Goal: Transaction & Acquisition: Book appointment/travel/reservation

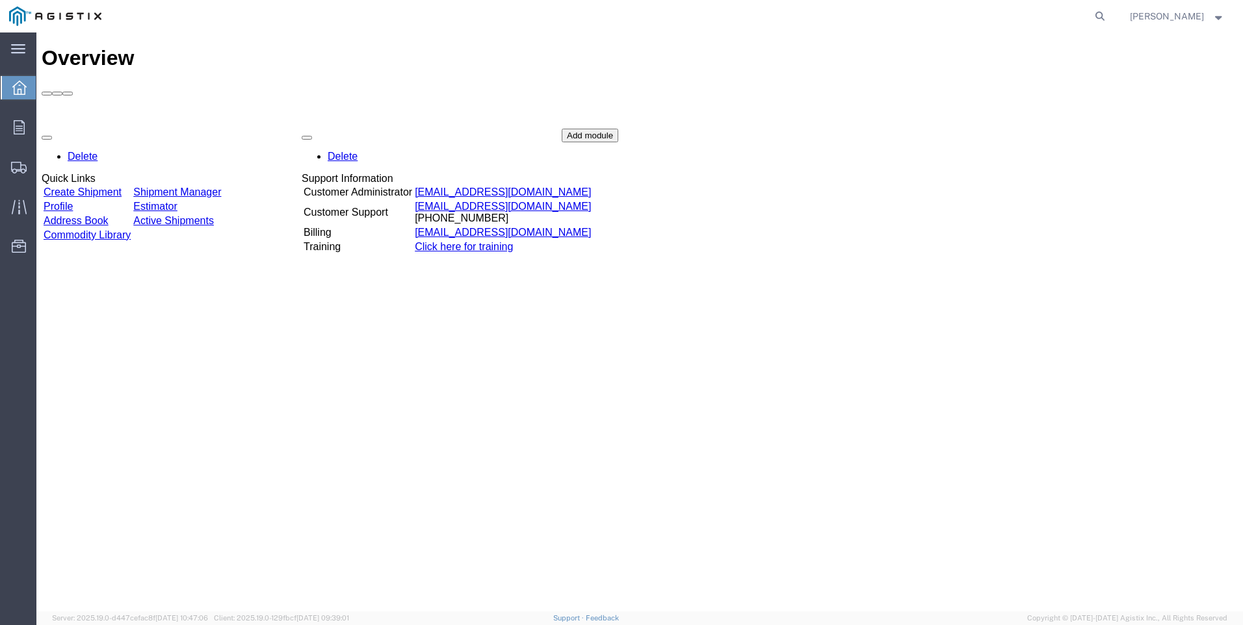
click at [221, 187] on link "Shipment Manager" at bounding box center [177, 192] width 88 height 11
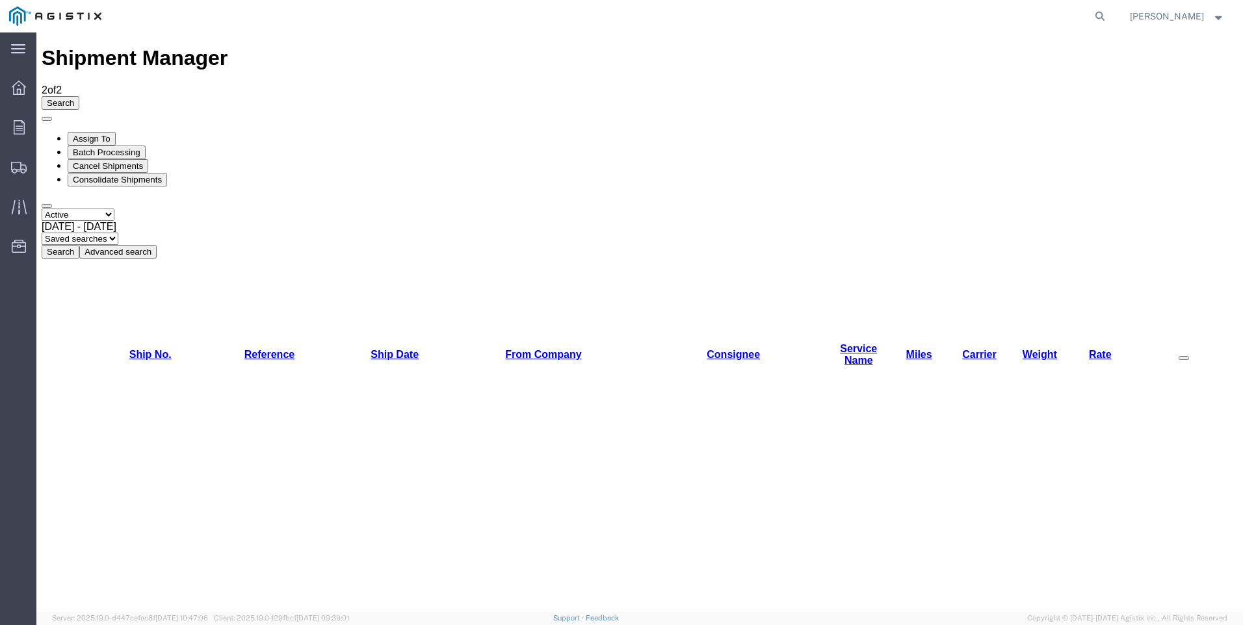
click at [114, 209] on select "Select status Active All Shipments Approved Booked Canceled Delivered Denied Ne…" at bounding box center [78, 215] width 73 height 12
select select "ALL"
click at [42, 209] on select "Select status Active All Shipments Approved Booked Canceled Delivered Denied Ne…" at bounding box center [78, 215] width 73 height 12
click at [79, 245] on button "Search" at bounding box center [61, 252] width 38 height 14
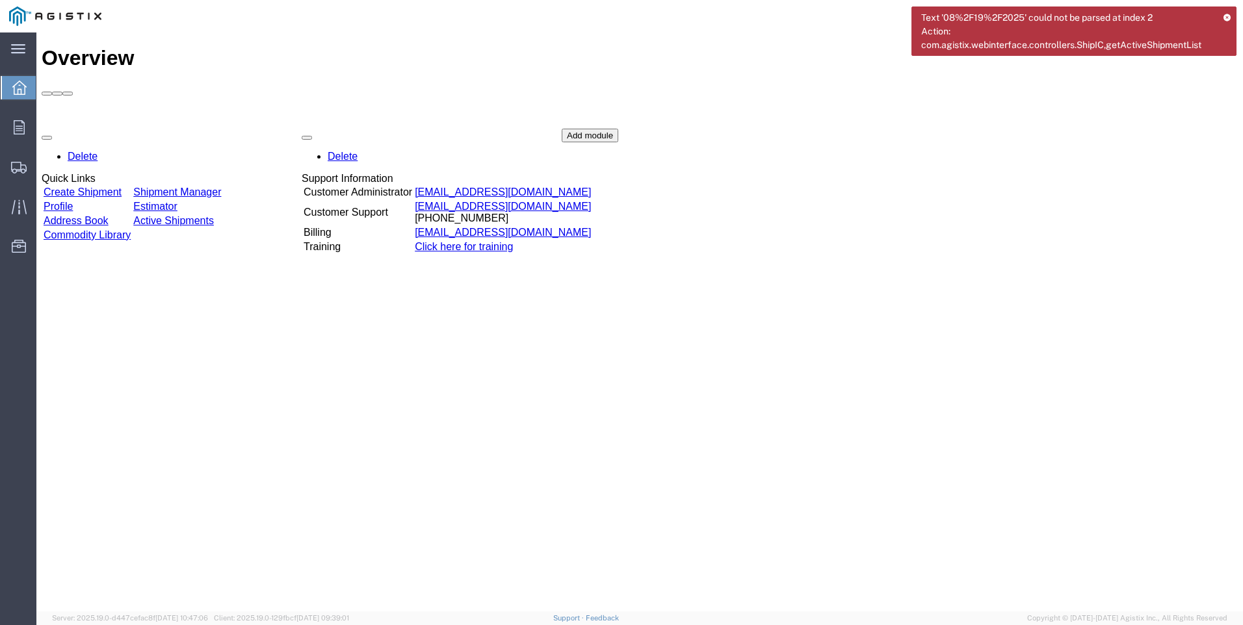
click at [221, 187] on link "Shipment Manager" at bounding box center [177, 192] width 88 height 11
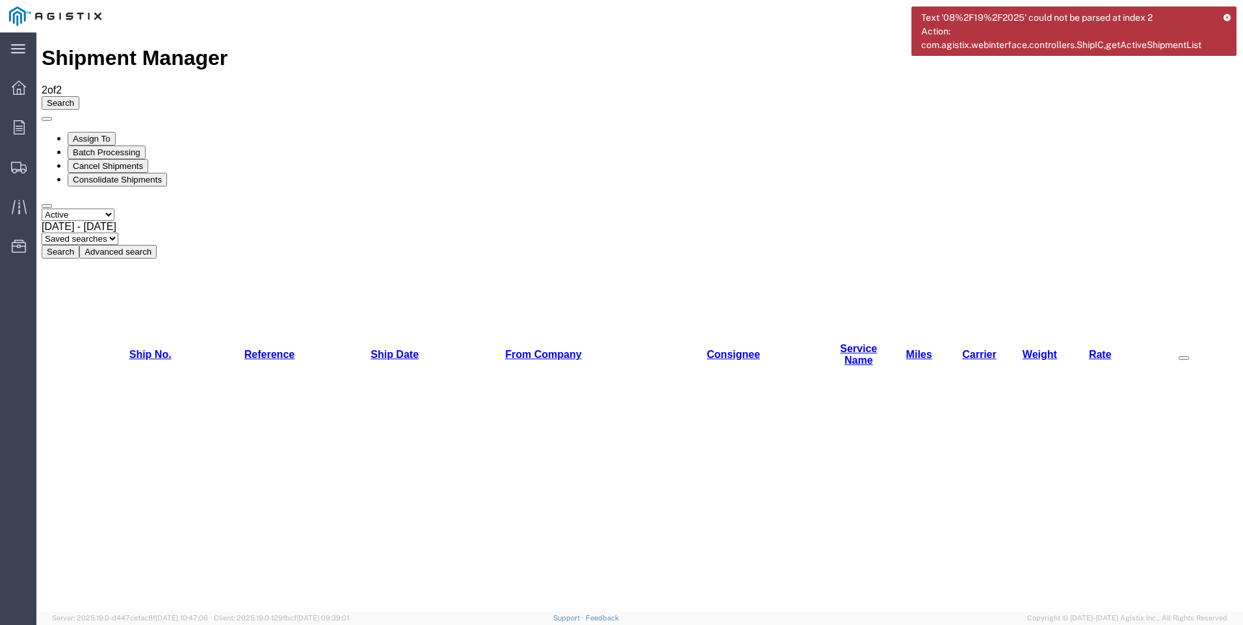
click at [114, 209] on select "Select status Active All Shipments Approved Booked Canceled Delivered Denied Ne…" at bounding box center [78, 215] width 73 height 12
select select "ALL"
click at [42, 209] on select "Select status Active All Shipments Approved Booked Canceled Delivered Denied Ne…" at bounding box center [78, 215] width 73 height 12
click at [79, 245] on button "Search" at bounding box center [61, 252] width 38 height 14
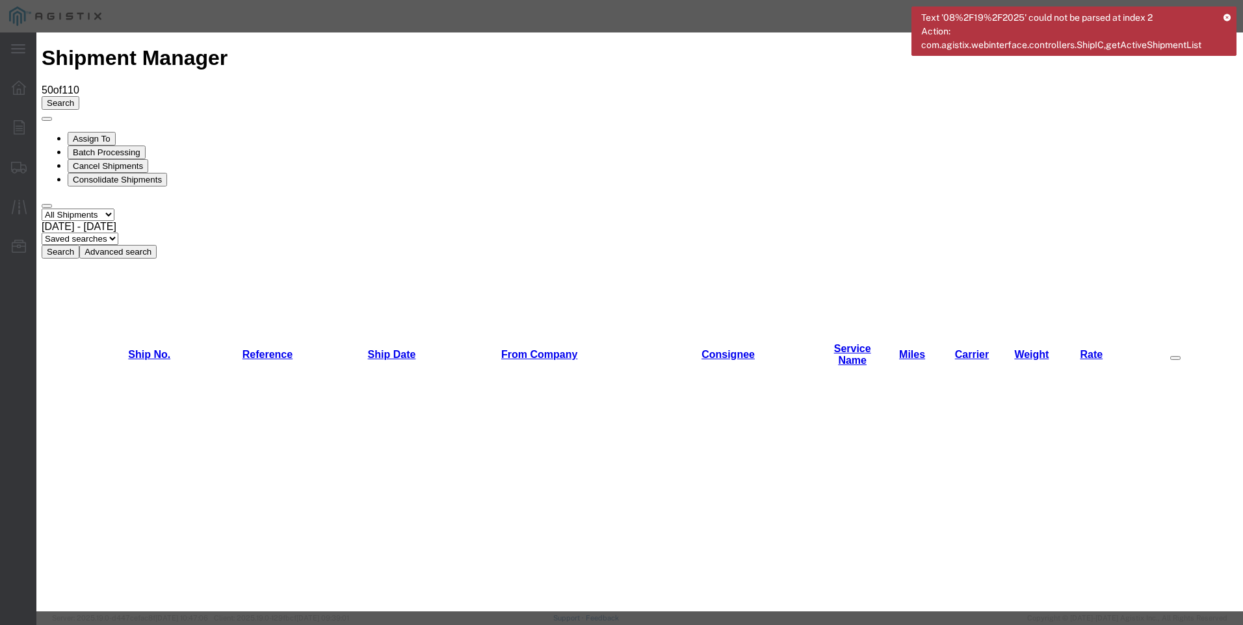
type input "W"
type input "PGE@CHROBINSON.COM"
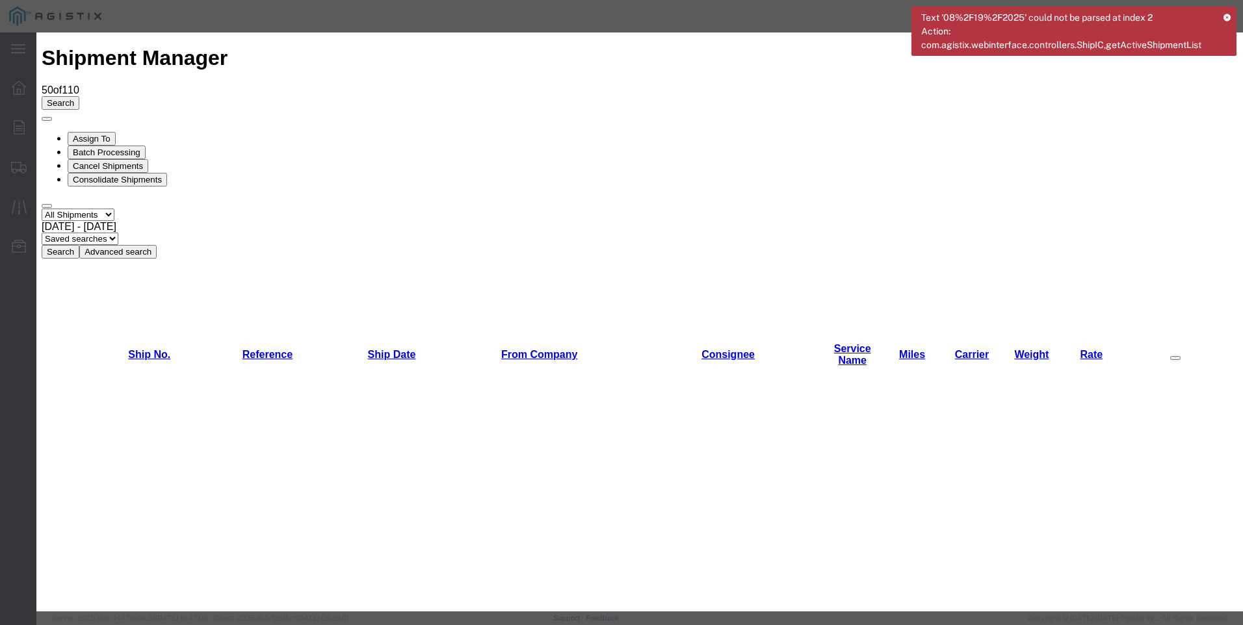
checkbox input "true"
type textarea "i"
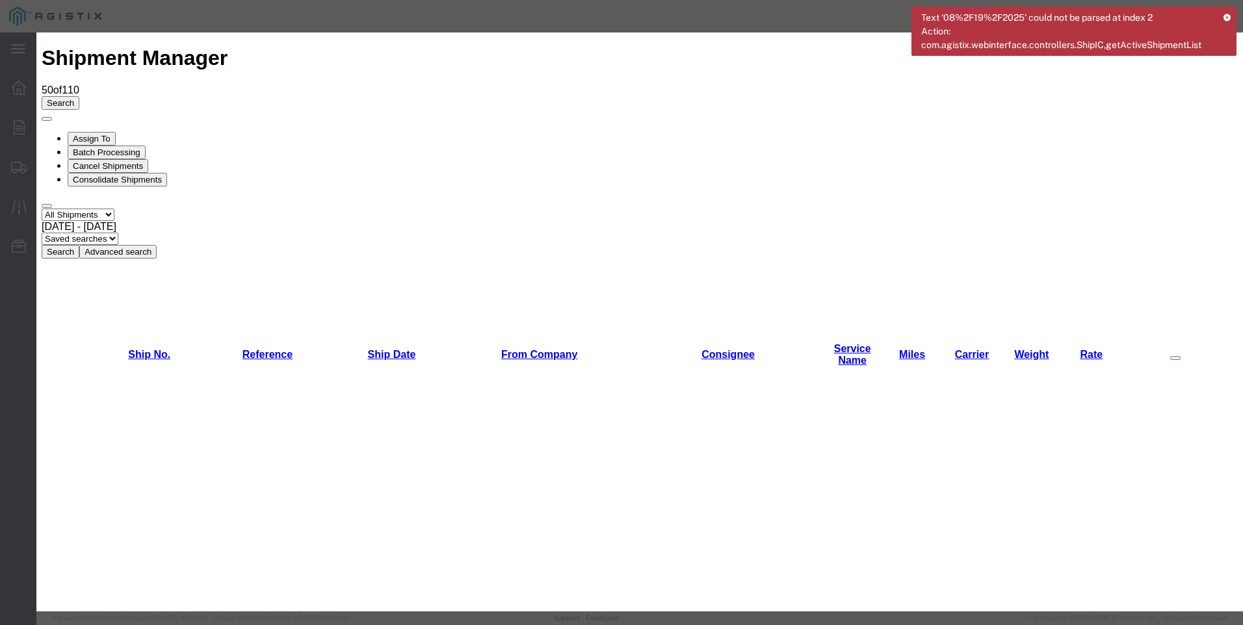
type textarea "I am following up on PO# 3501419462. I scheduled these crates early in the morn…"
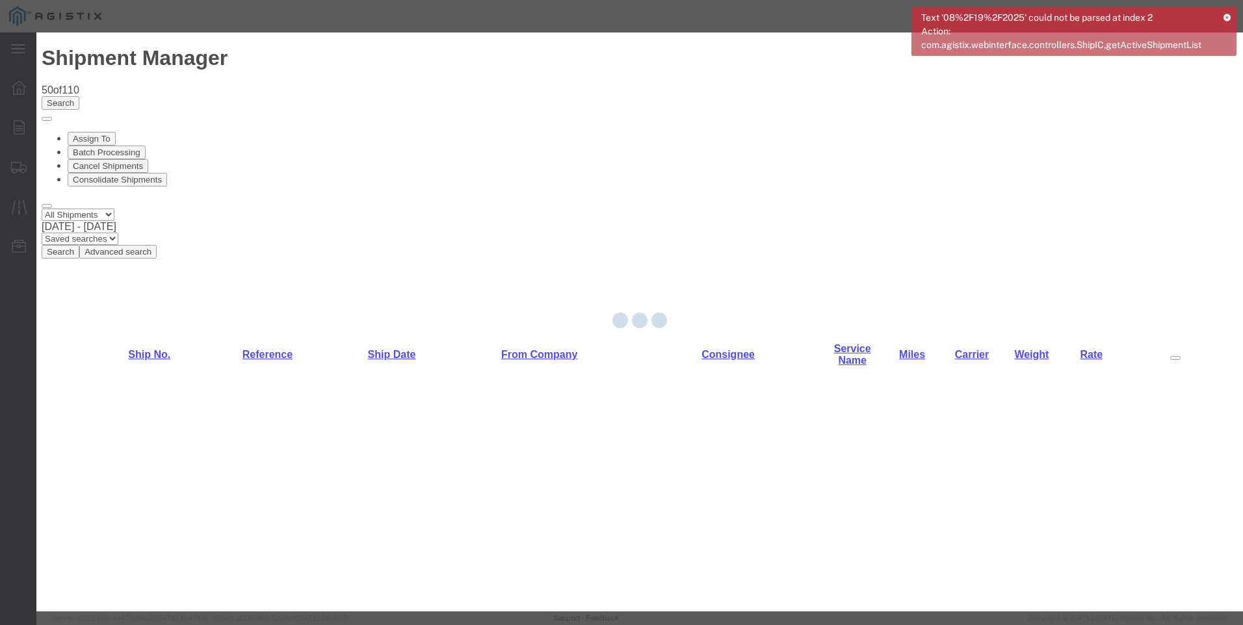
checkbox input "false"
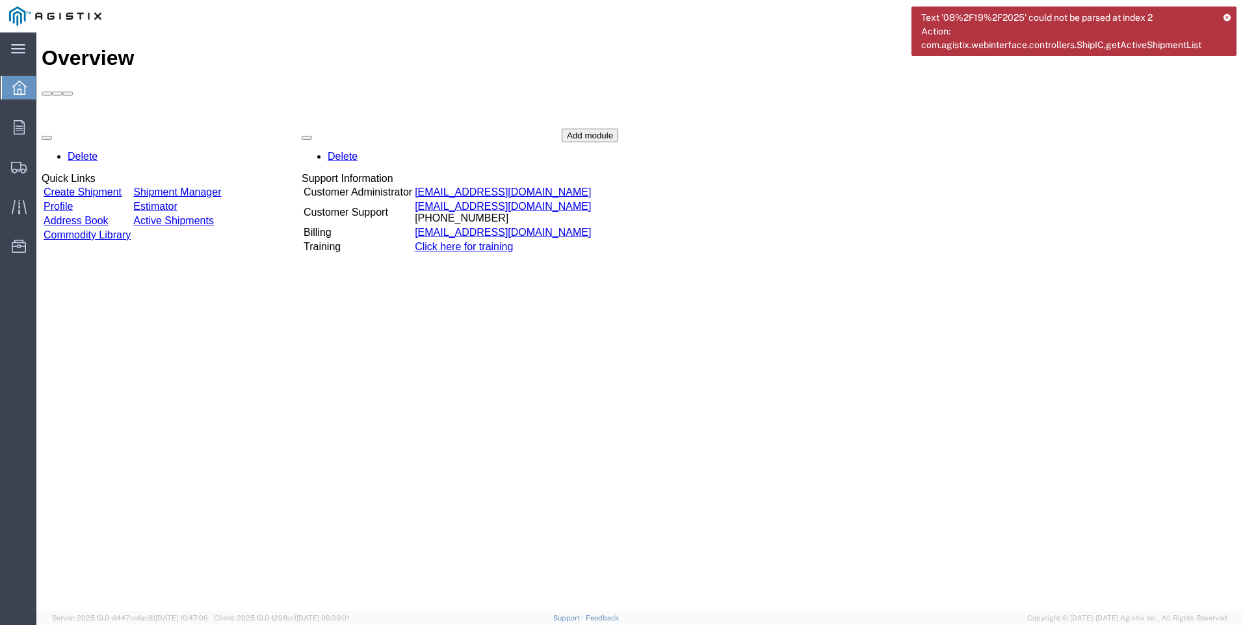
click at [221, 187] on link "Shipment Manager" at bounding box center [177, 192] width 88 height 11
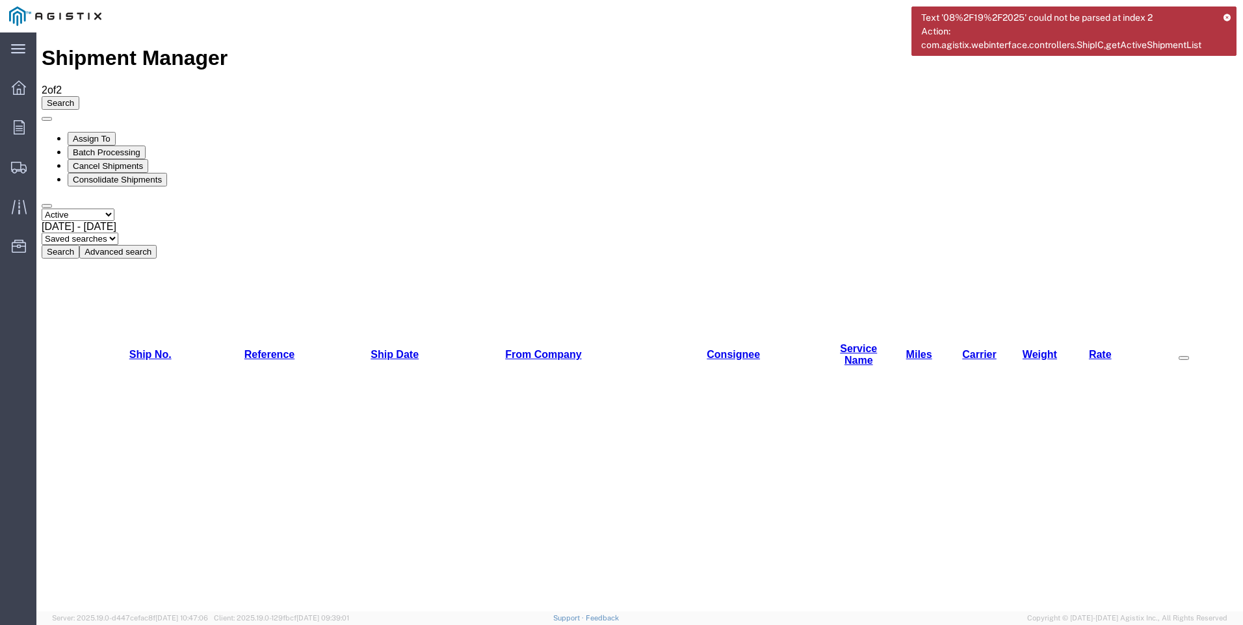
click at [114, 209] on select "Select status Active All Shipments Approved Booked Canceled Delivered Denied Ne…" at bounding box center [78, 215] width 73 height 12
select select "ALL"
click at [42, 209] on select "Select status Active All Shipments Approved Booked Canceled Delivered Denied Ne…" at bounding box center [78, 215] width 73 height 12
click at [79, 245] on button "Search" at bounding box center [61, 252] width 38 height 14
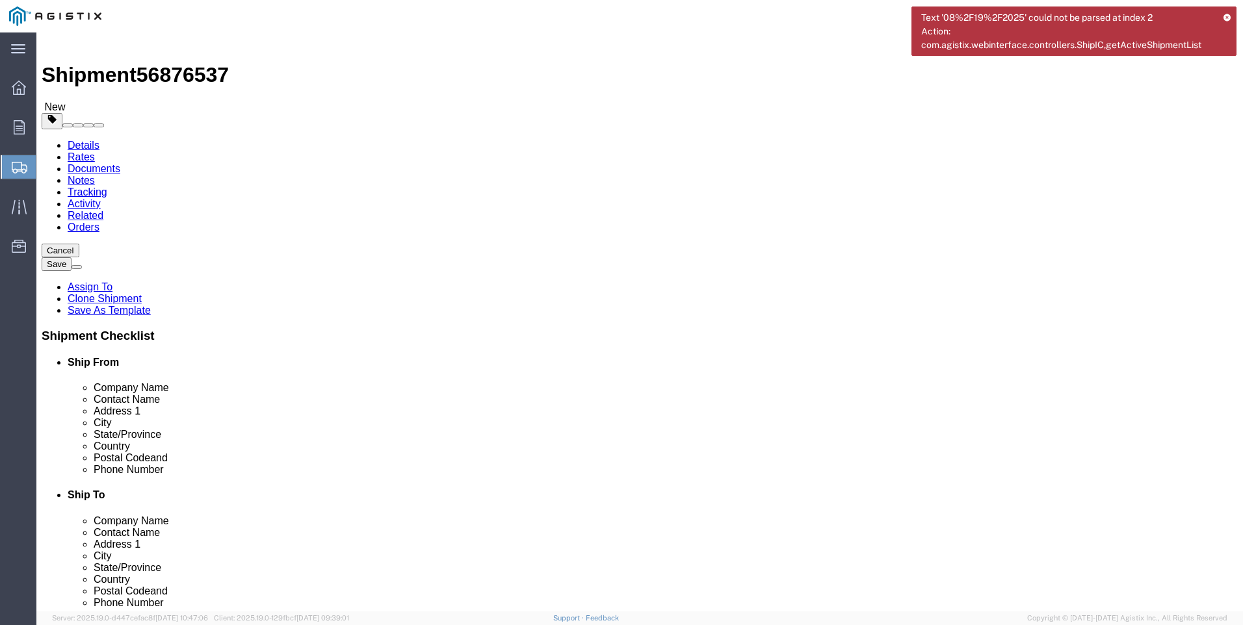
select select
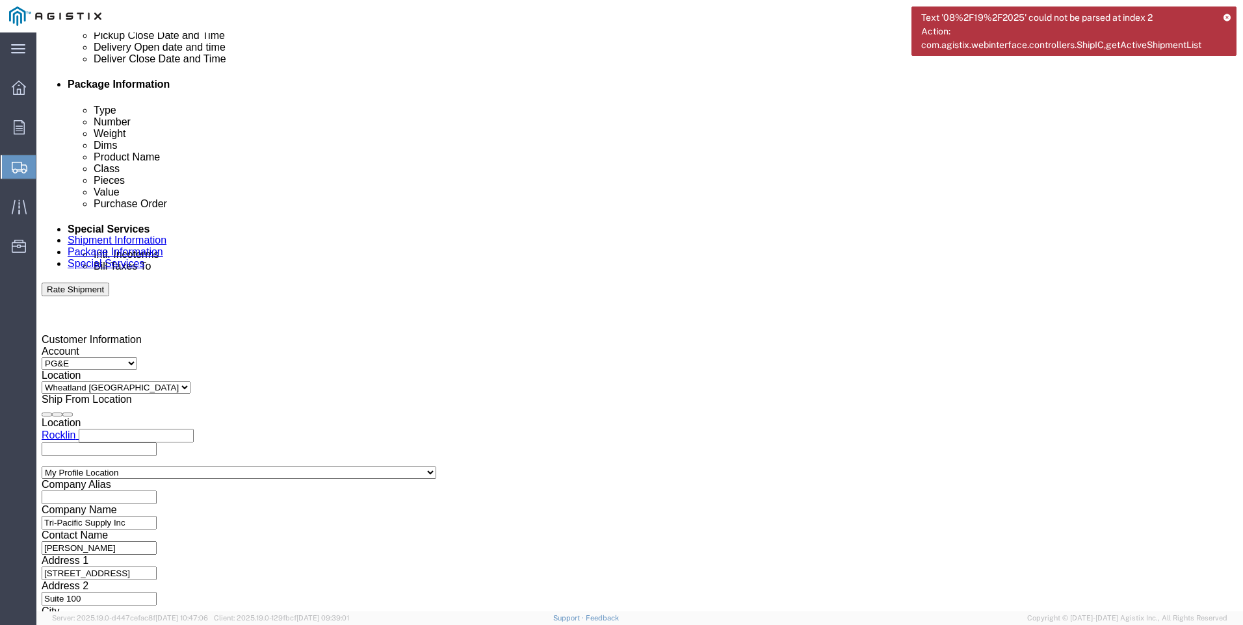
scroll to position [644, 0]
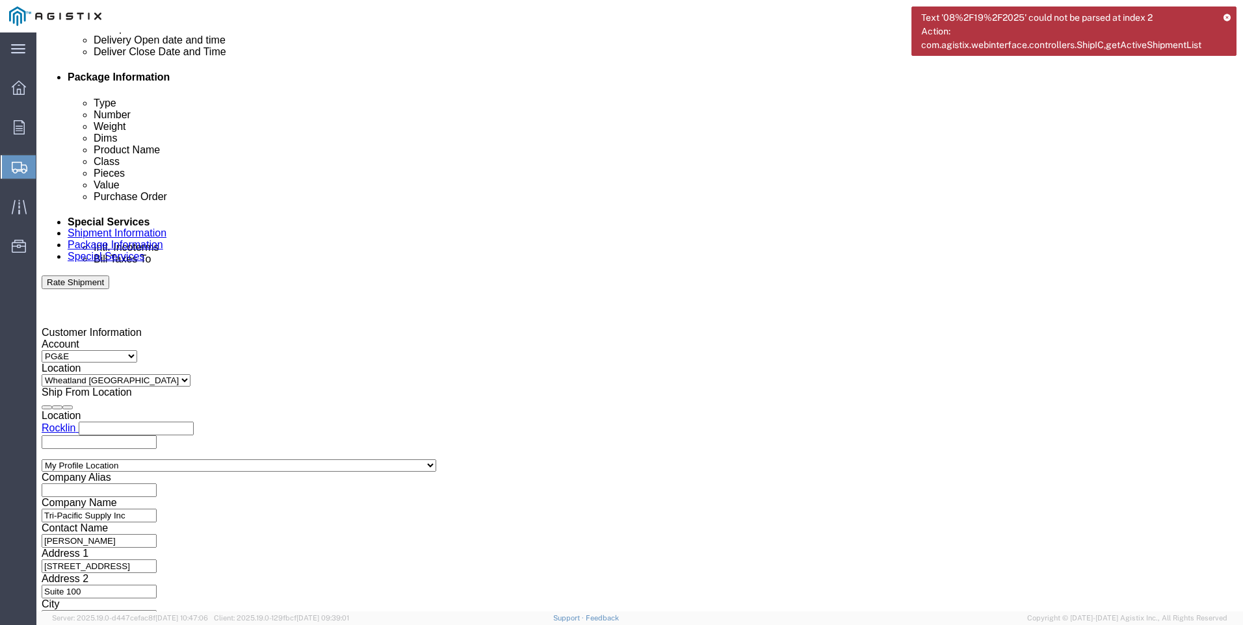
click button "Continue"
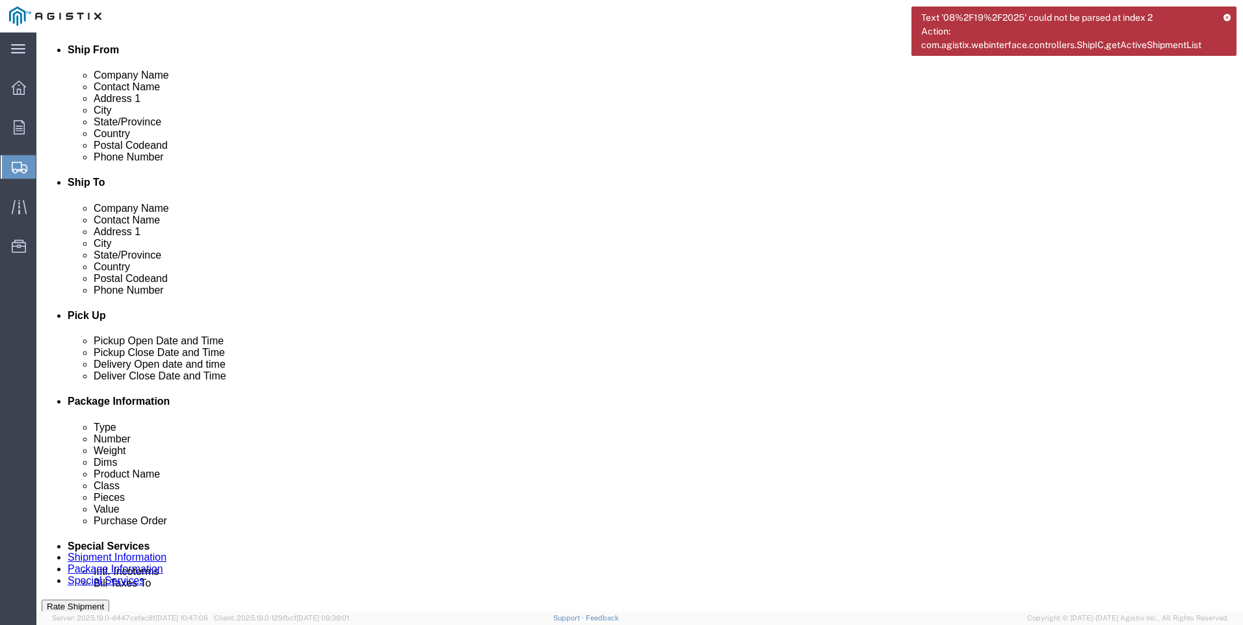
scroll to position [390, 0]
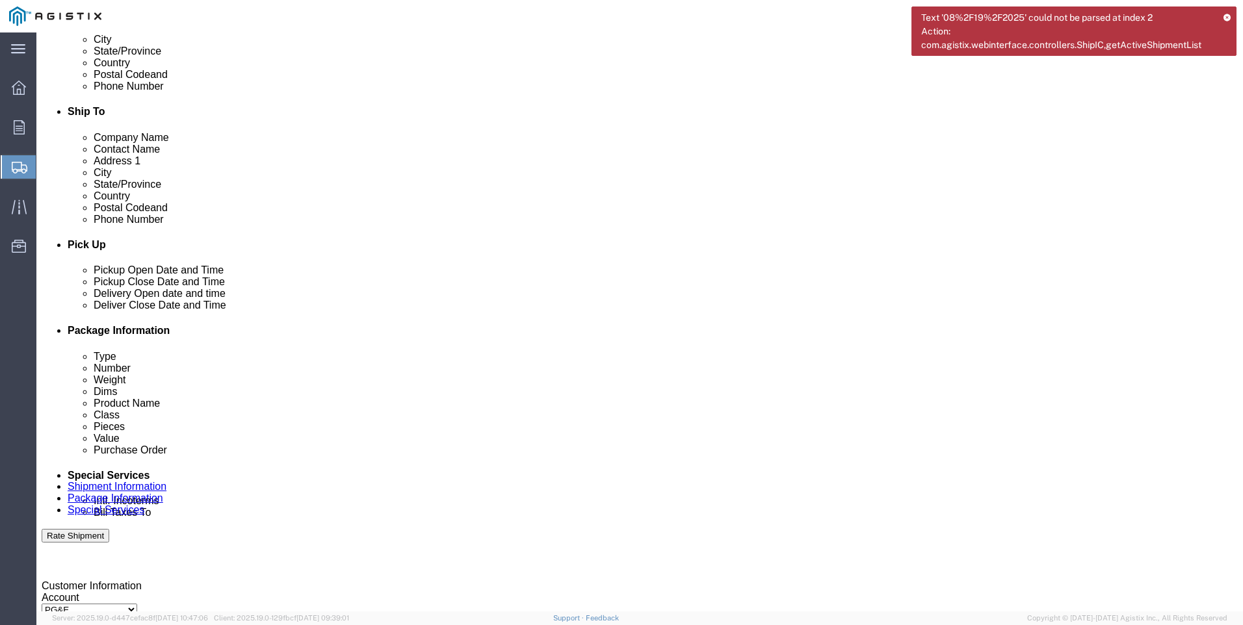
click button "Rate Shipment"
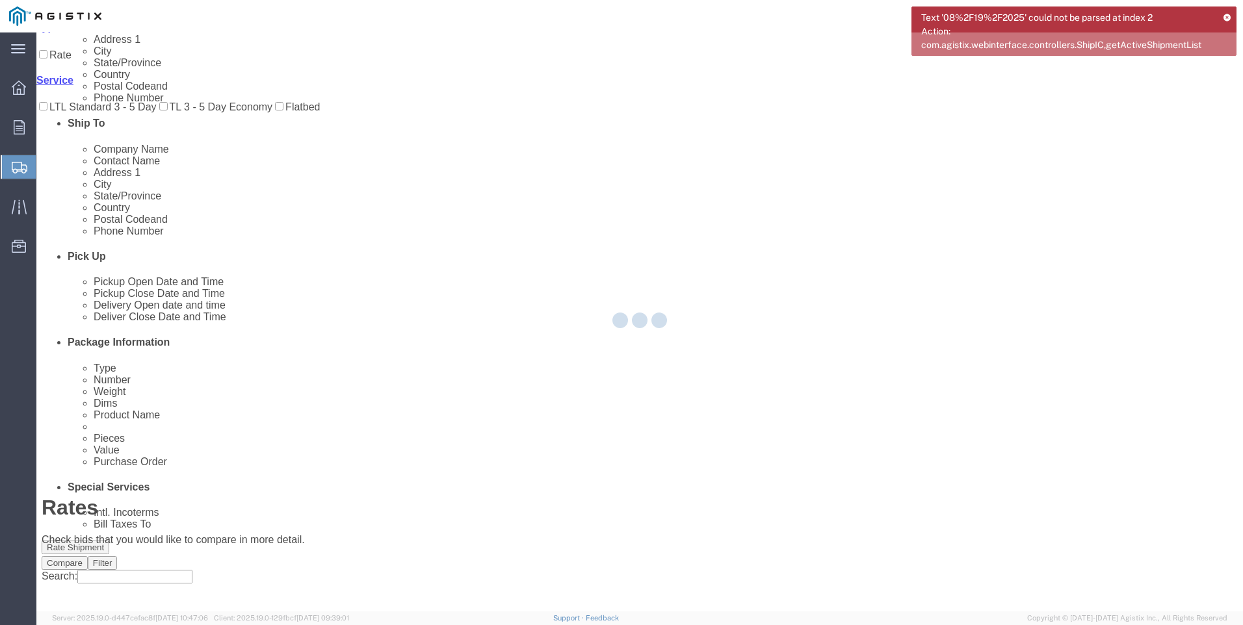
scroll to position [0, 0]
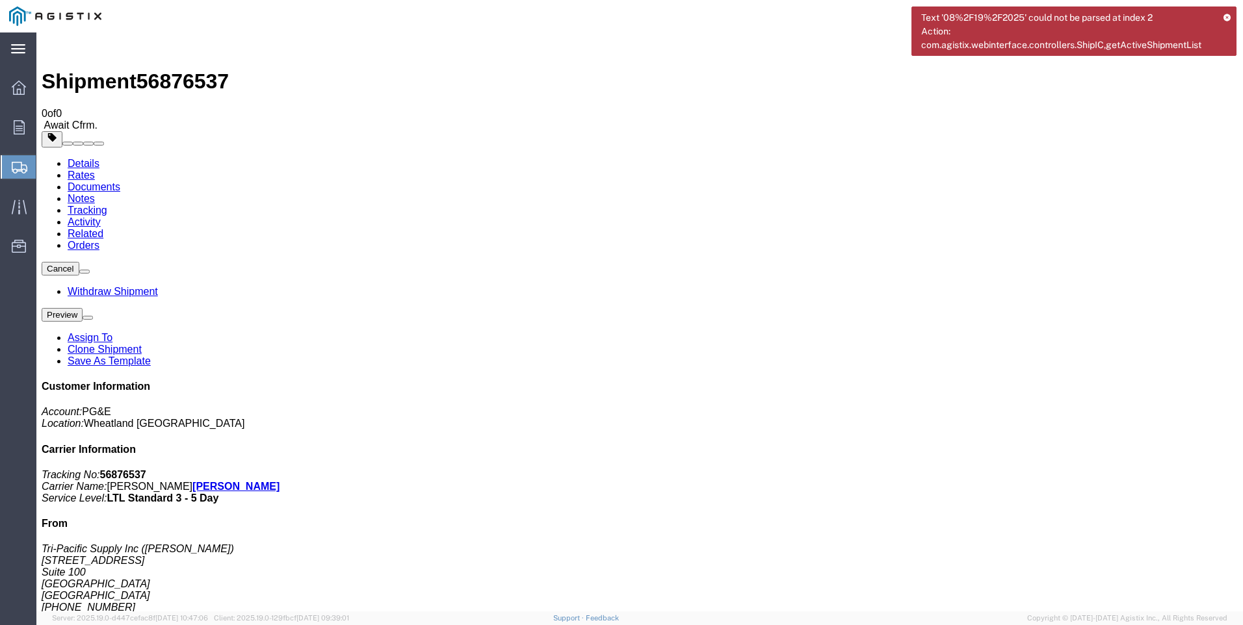
click at [23, 51] on icon at bounding box center [18, 49] width 14 height 10
